Goal: Task Accomplishment & Management: Complete application form

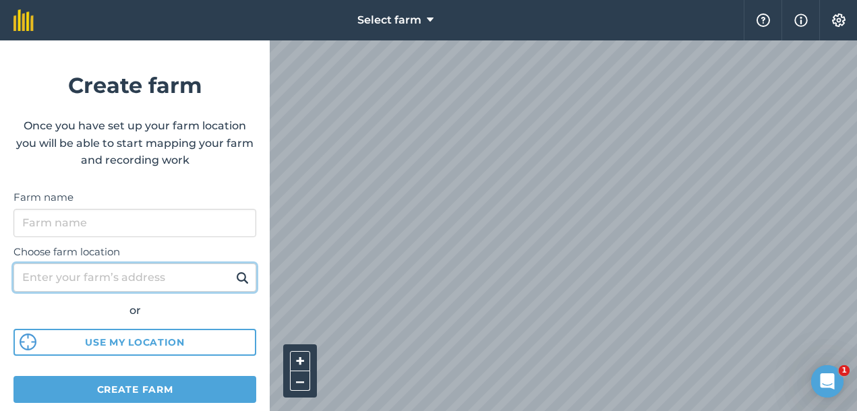
click at [148, 270] on input "Choose farm location" at bounding box center [134, 278] width 243 height 28
type input "[STREET_ADDRESS]"
click at [232, 269] on button at bounding box center [242, 278] width 21 height 18
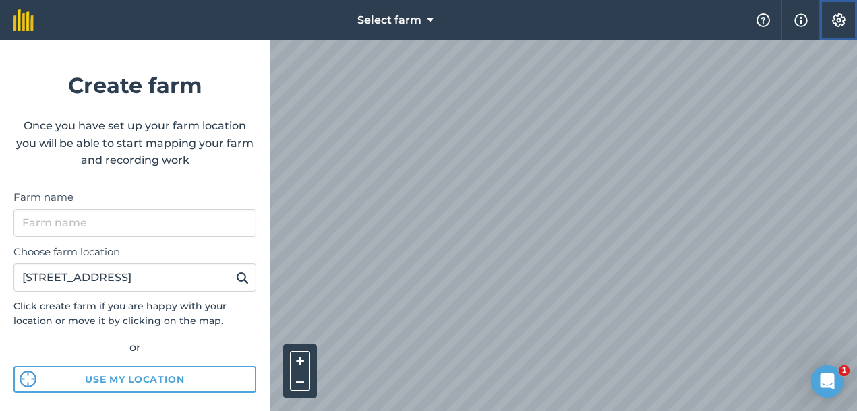
click at [840, 23] on img at bounding box center [839, 19] width 16 height 13
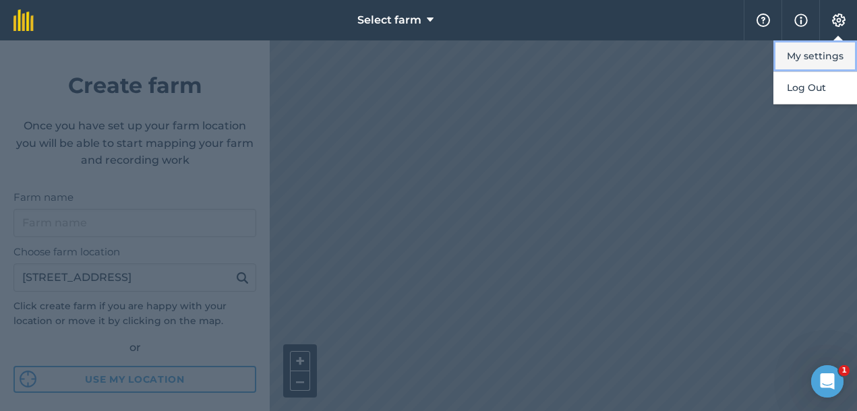
click at [821, 52] on button "My settings" at bounding box center [815, 56] width 84 height 32
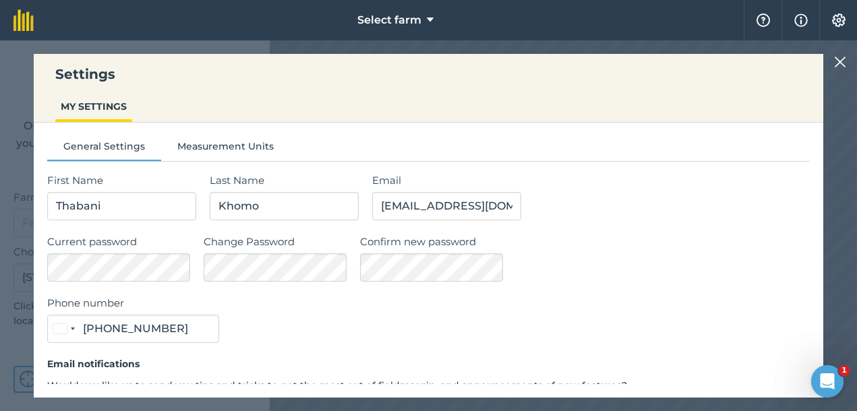
type input "072 625 4161"
click at [222, 146] on button "Measurement Units" at bounding box center [225, 149] width 129 height 20
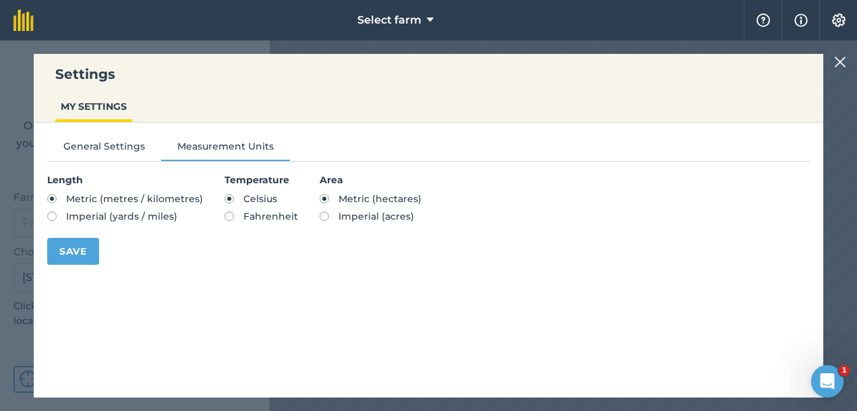
click at [842, 64] on img at bounding box center [840, 62] width 12 height 16
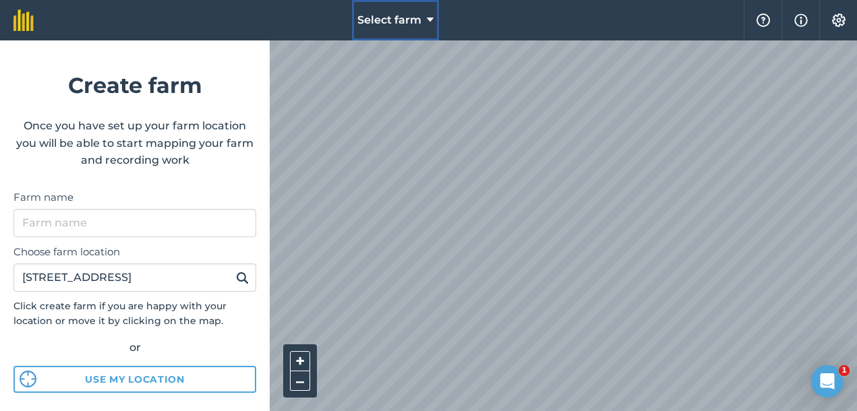
click at [434, 18] on button "Select farm" at bounding box center [395, 20] width 87 height 40
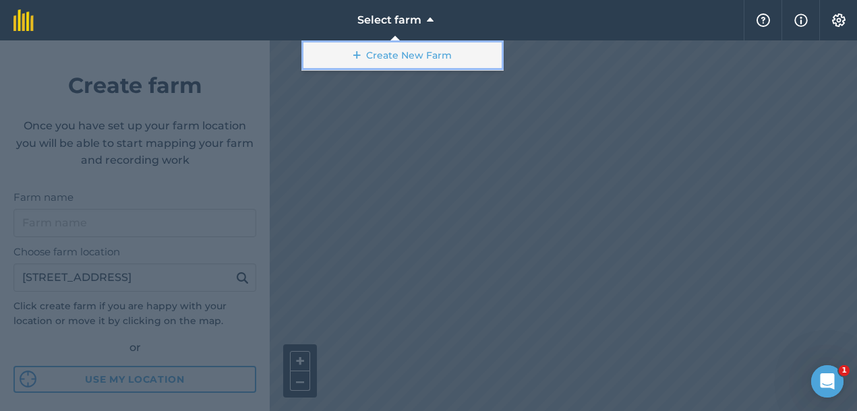
click at [422, 60] on link "Create New Farm" at bounding box center [402, 55] width 202 height 30
click at [421, 58] on link "Create New Farm" at bounding box center [402, 55] width 202 height 30
click at [363, 52] on link "Create New Farm" at bounding box center [402, 55] width 202 height 30
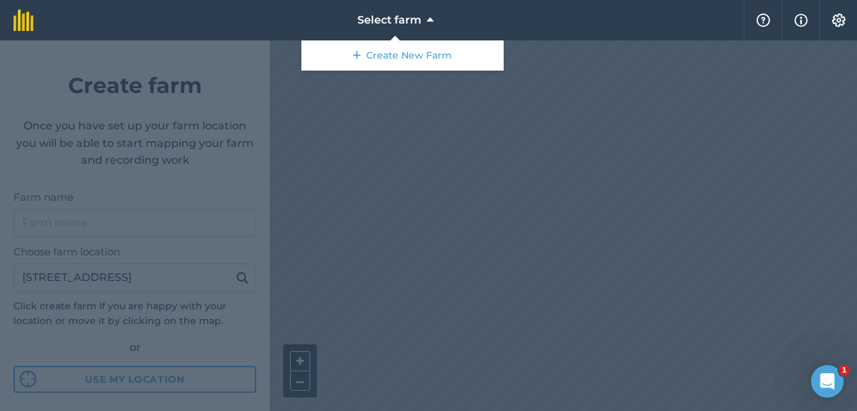
click at [666, 382] on div at bounding box center [428, 225] width 857 height 371
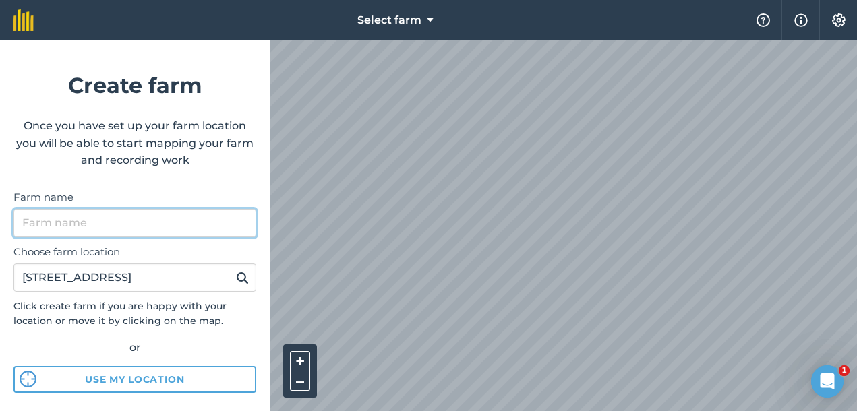
click at [182, 216] on input "Farm name" at bounding box center [134, 223] width 243 height 28
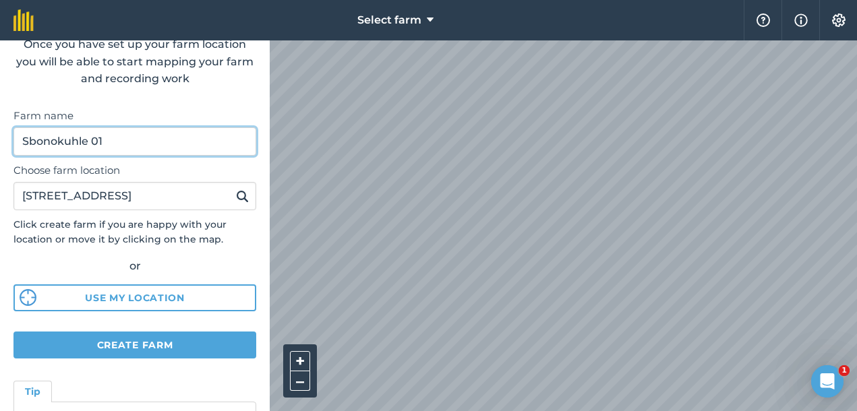
scroll to position [81, 0]
type input "Sbonokuhle 01"
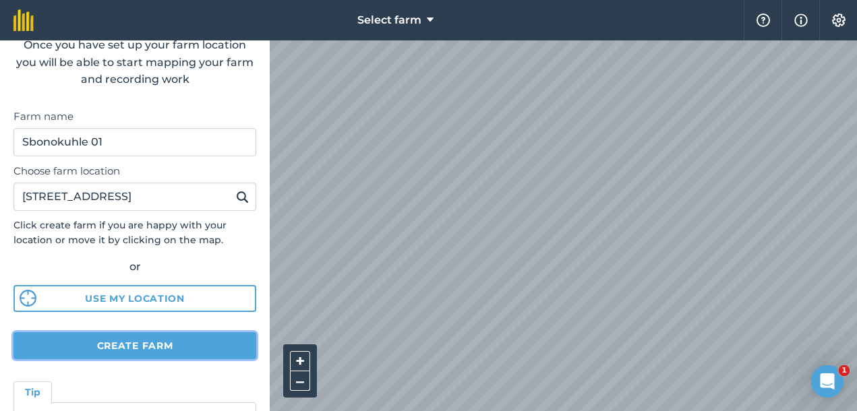
click at [144, 341] on button "Create farm" at bounding box center [134, 345] width 243 height 27
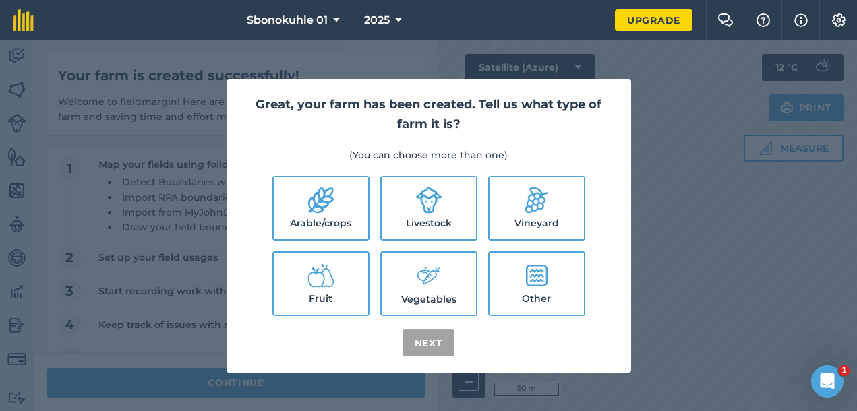
click at [418, 287] on icon at bounding box center [428, 276] width 27 height 29
checkbox input "true"
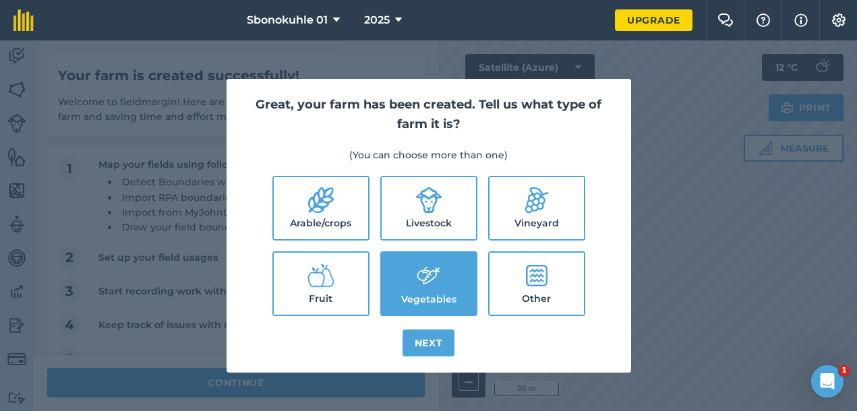
click at [339, 283] on label "Fruit" at bounding box center [321, 284] width 94 height 62
checkbox input "true"
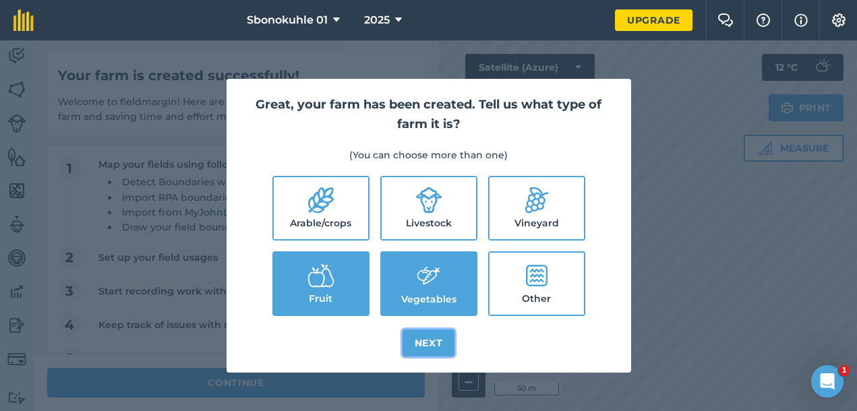
click at [432, 344] on button "Next" at bounding box center [429, 343] width 53 height 27
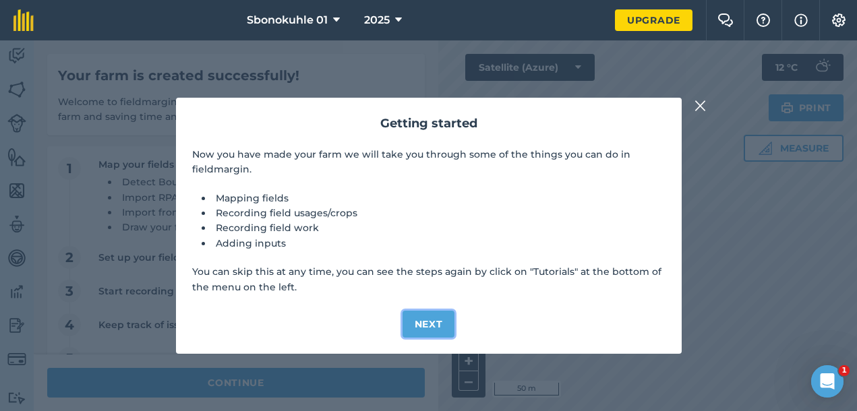
click at [428, 320] on button "Next" at bounding box center [429, 324] width 53 height 27
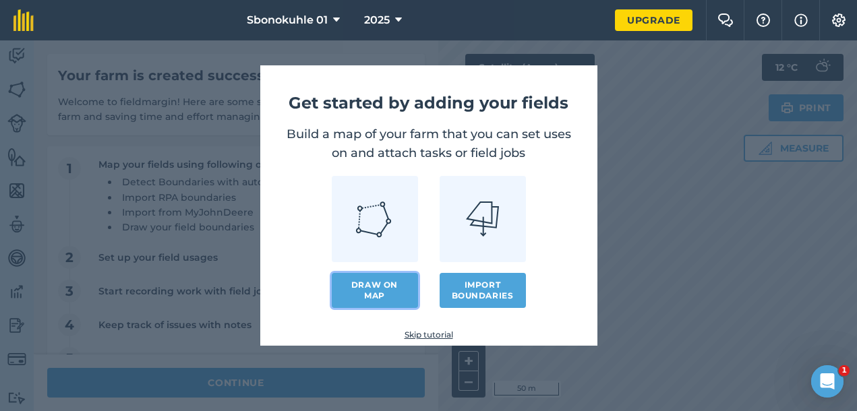
click at [390, 293] on link "Draw on map" at bounding box center [375, 290] width 86 height 35
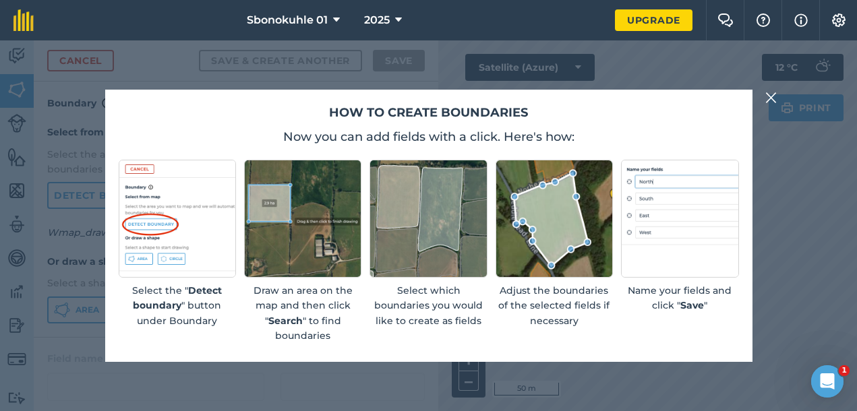
click at [772, 103] on img at bounding box center [771, 98] width 12 height 16
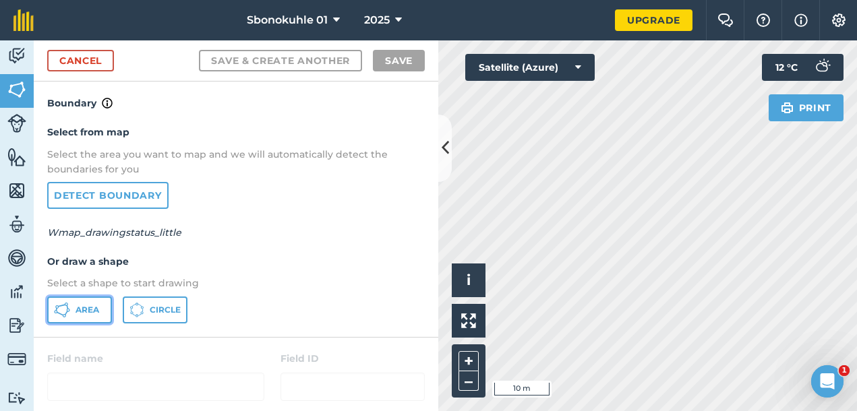
click at [97, 311] on span "Area" at bounding box center [88, 310] width 24 height 11
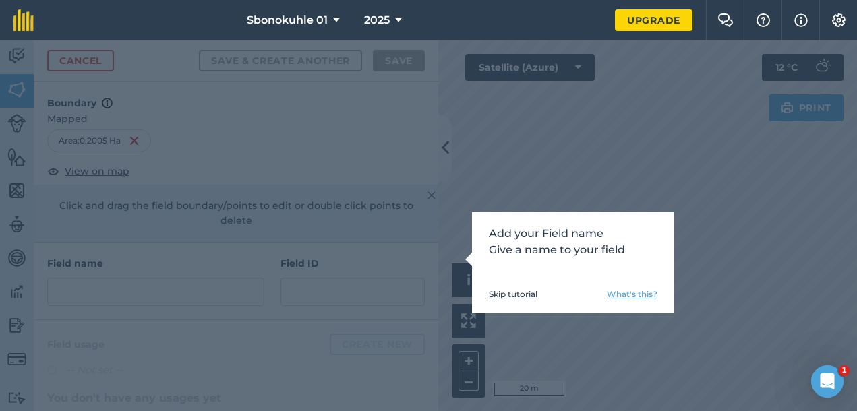
click at [526, 293] on link "Skip tutorial" at bounding box center [513, 294] width 49 height 11
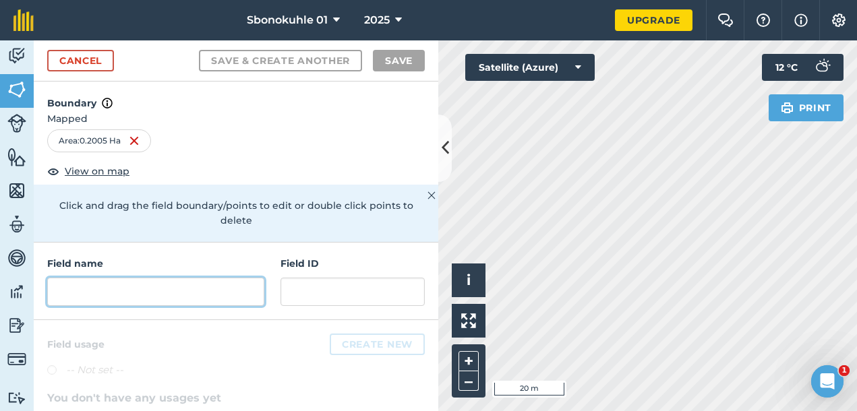
click at [170, 278] on input "text" at bounding box center [155, 292] width 217 height 28
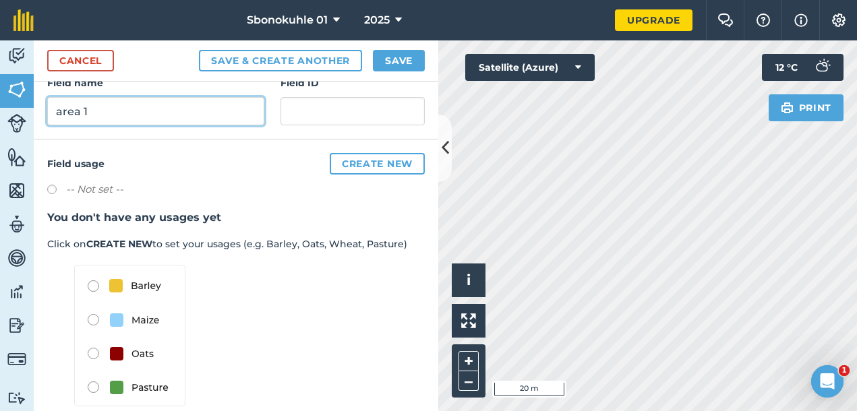
scroll to position [181, 0]
type input "area 1"
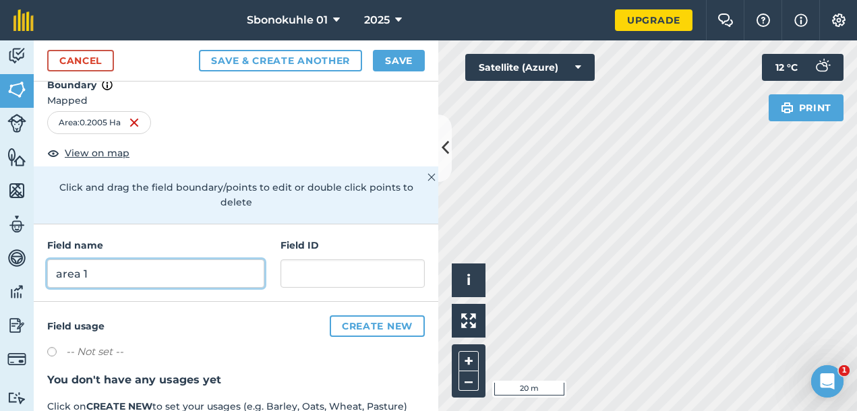
scroll to position [0, 0]
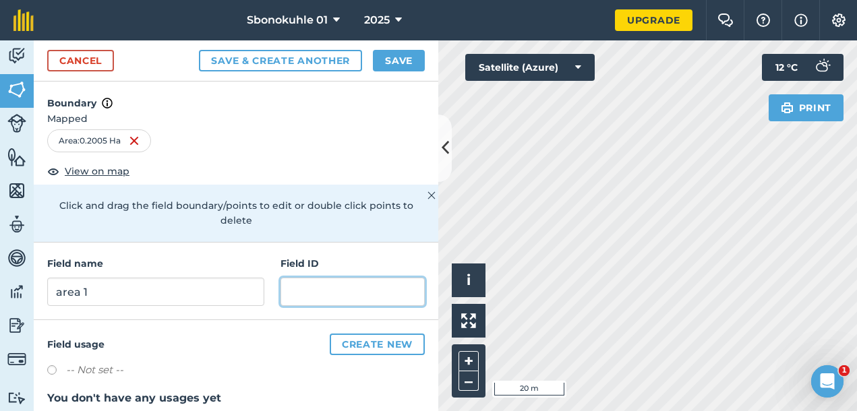
click at [318, 278] on input "text" at bounding box center [353, 292] width 144 height 28
type input "01"
click at [52, 365] on label at bounding box center [56, 371] width 19 height 13
radio input "true"
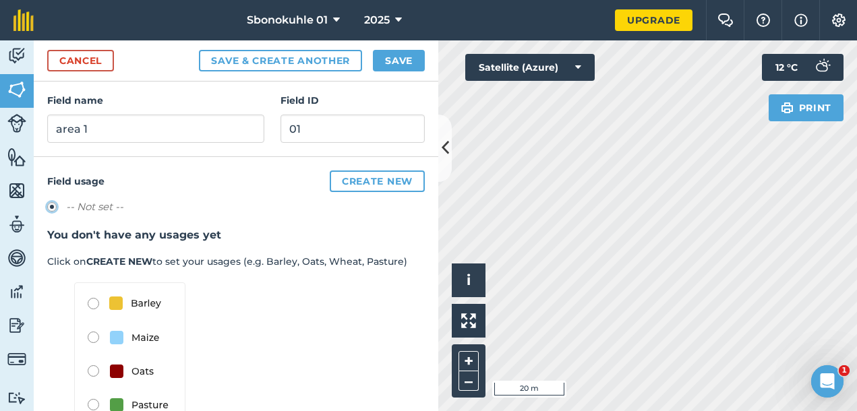
scroll to position [164, 0]
click at [54, 202] on label at bounding box center [56, 208] width 19 height 13
click at [53, 202] on label at bounding box center [56, 208] width 19 height 13
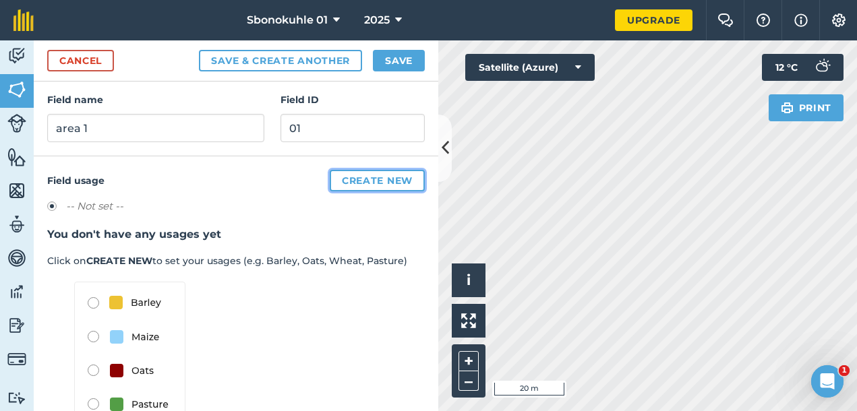
click at [370, 170] on button "Create new" at bounding box center [377, 181] width 95 height 22
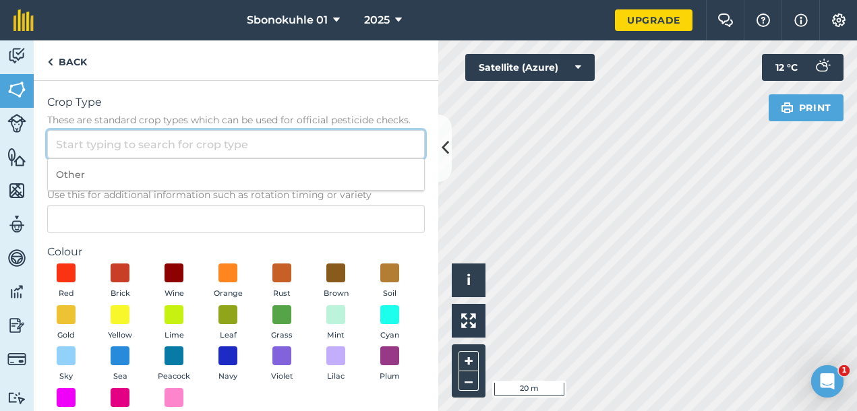
click at [240, 145] on input "Crop Type These are standard crop types which can be used for official pesticid…" at bounding box center [236, 144] width 378 height 28
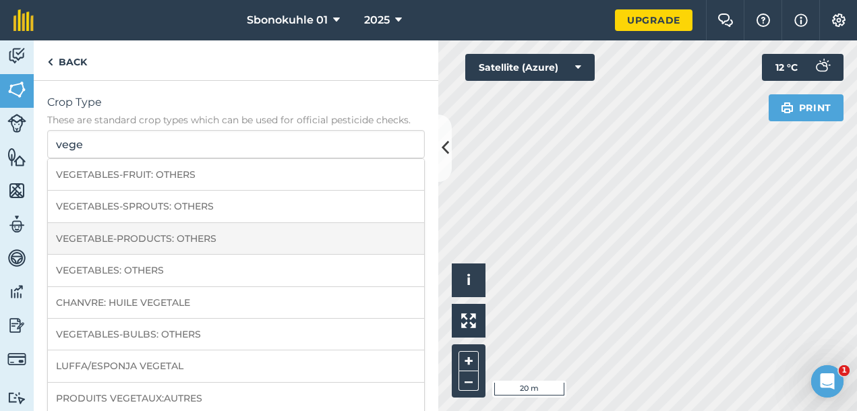
click at [241, 237] on li "VEGETABLE-PRODUCTS: OTHERS" at bounding box center [236, 239] width 376 height 32
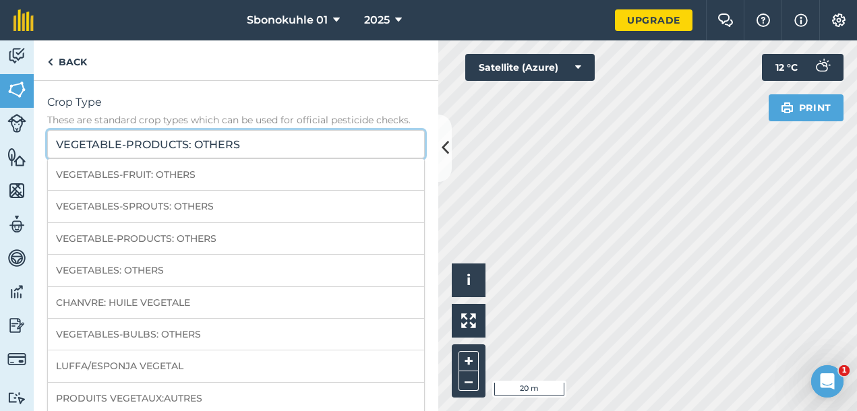
click at [252, 150] on input "VEGETABLE-PRODUCTS: OTHERS" at bounding box center [236, 144] width 378 height 28
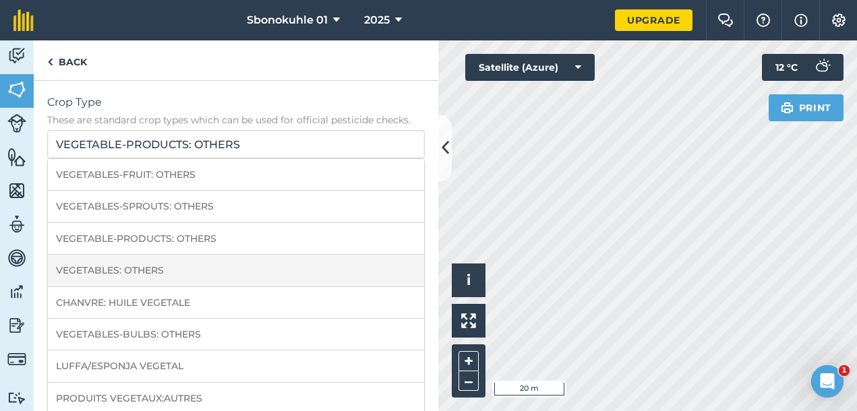
click at [173, 264] on li "VEGETABLES: OTHERS" at bounding box center [236, 271] width 376 height 32
type input "VEGETABLES: OTHERS"
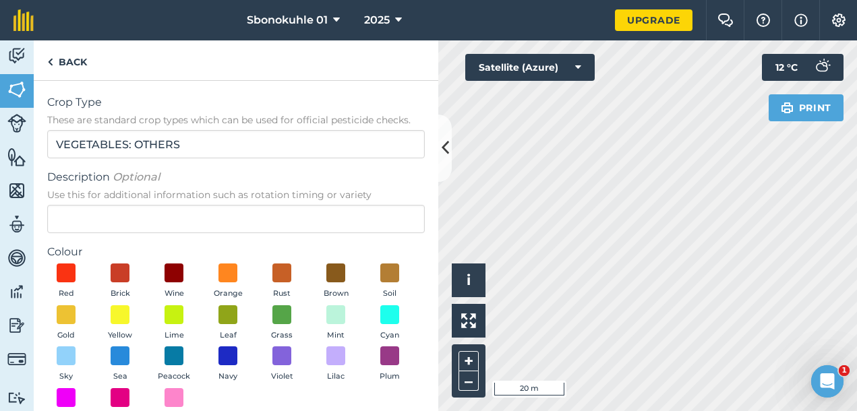
scroll to position [84, 0]
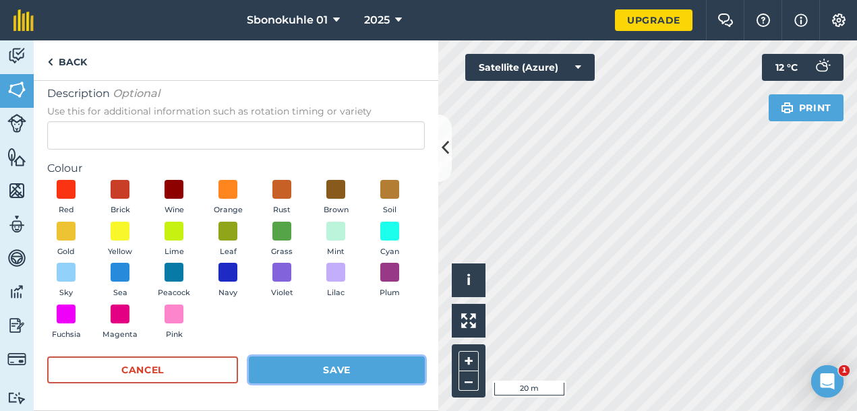
click at [307, 366] on button "Save" at bounding box center [337, 370] width 176 height 27
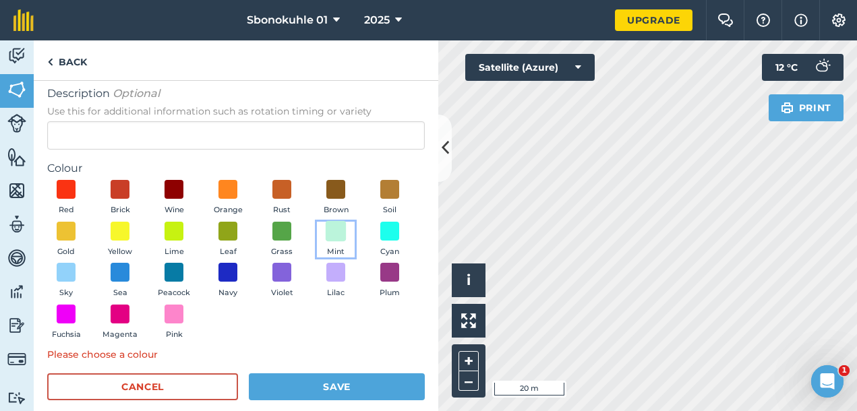
click at [334, 230] on span at bounding box center [336, 231] width 21 height 21
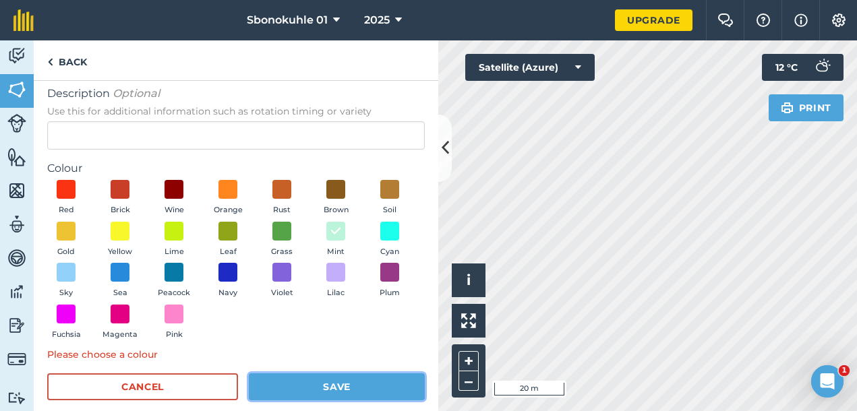
click at [312, 388] on button "Save" at bounding box center [337, 387] width 176 height 27
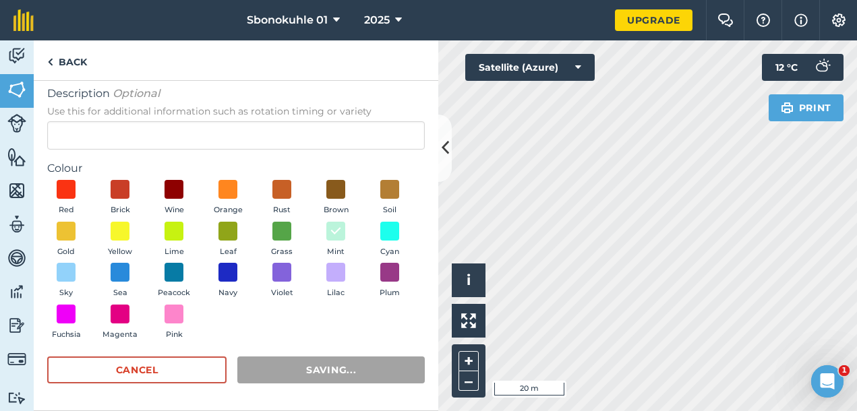
radio input "false"
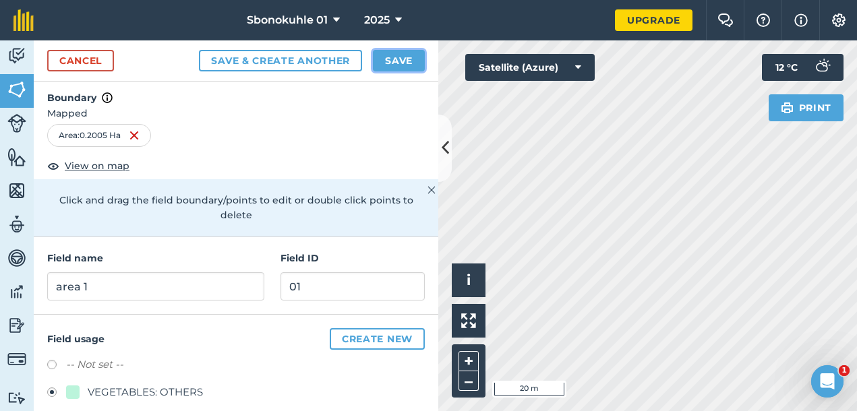
click at [389, 59] on button "Save" at bounding box center [399, 61] width 52 height 22
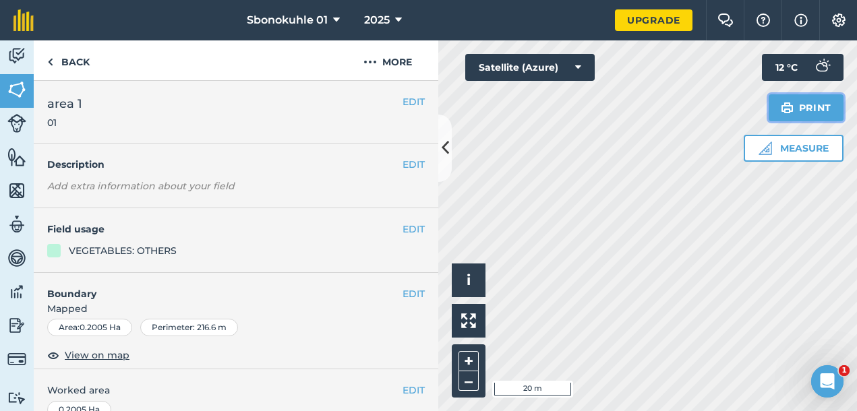
click at [811, 108] on button "Print" at bounding box center [807, 107] width 76 height 27
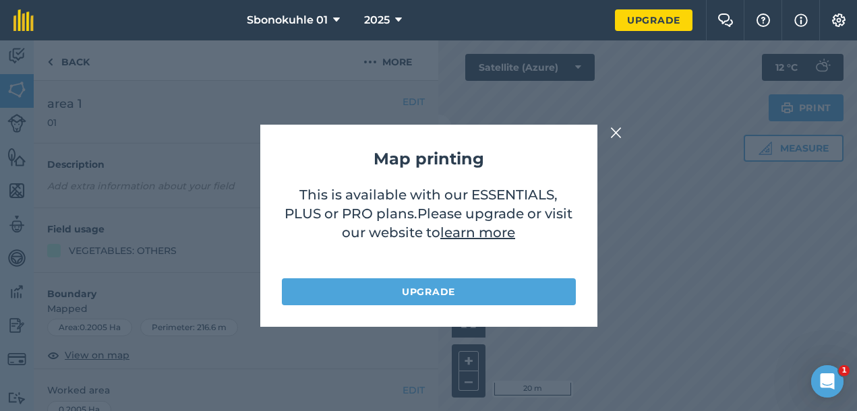
click at [619, 136] on img at bounding box center [616, 133] width 12 height 16
